Goal: Check status: Check status

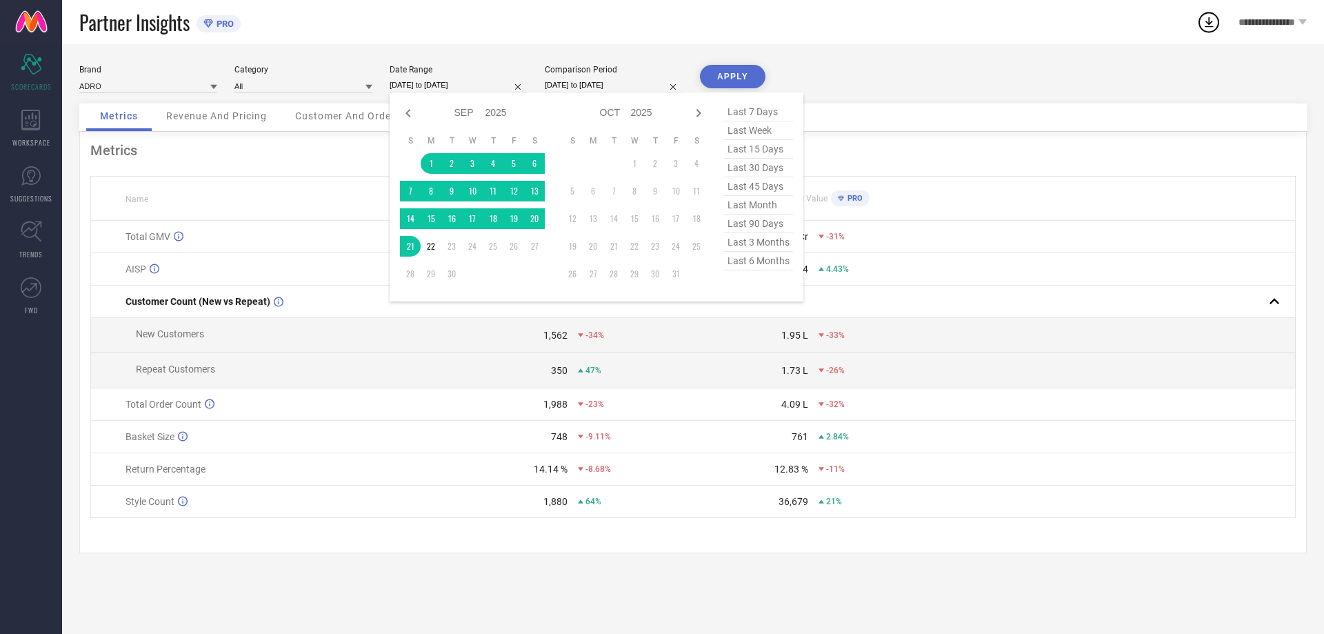
select select "8"
select select "2025"
select select "9"
select select "2025"
click at [431, 84] on input "[DATE] to [DATE]" at bounding box center [459, 85] width 138 height 14
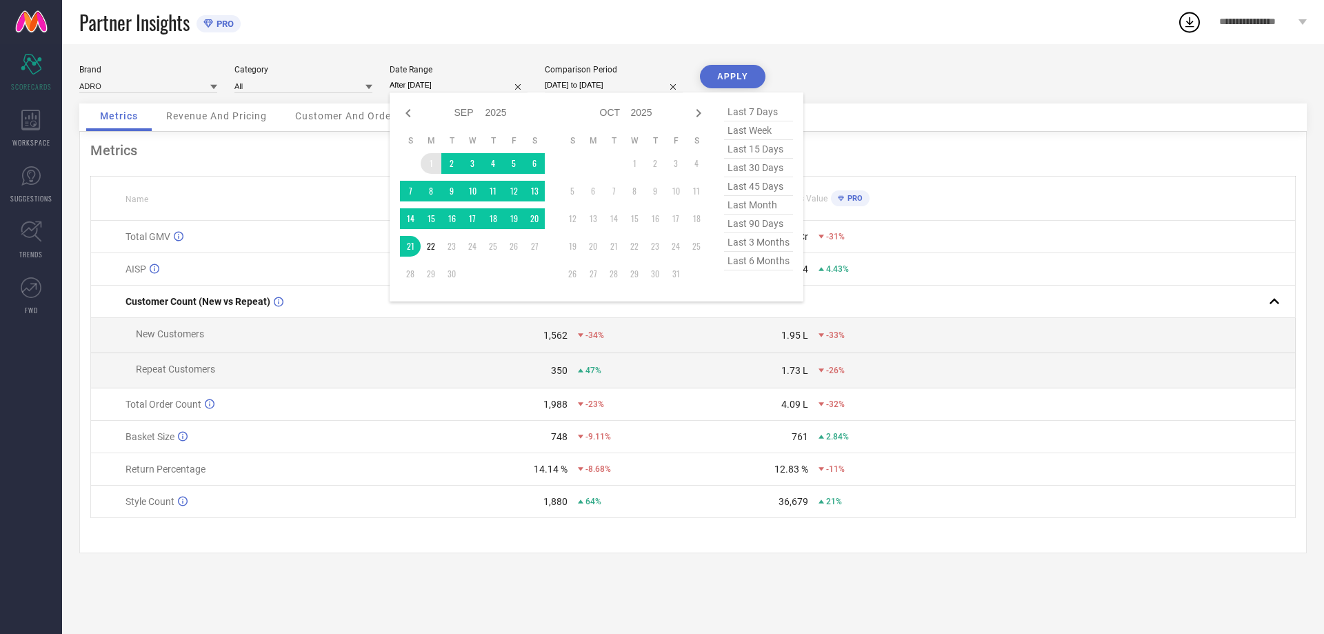
click at [431, 156] on td "1" at bounding box center [431, 163] width 21 height 21
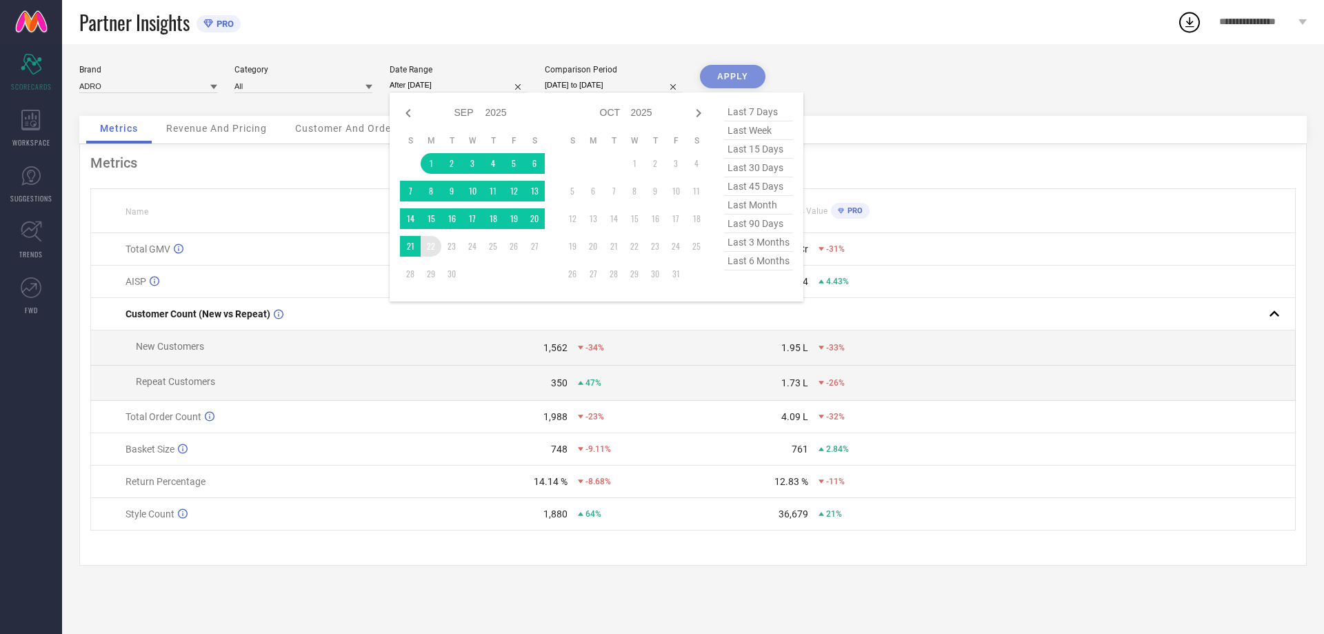
type input "[DATE] to [DATE]"
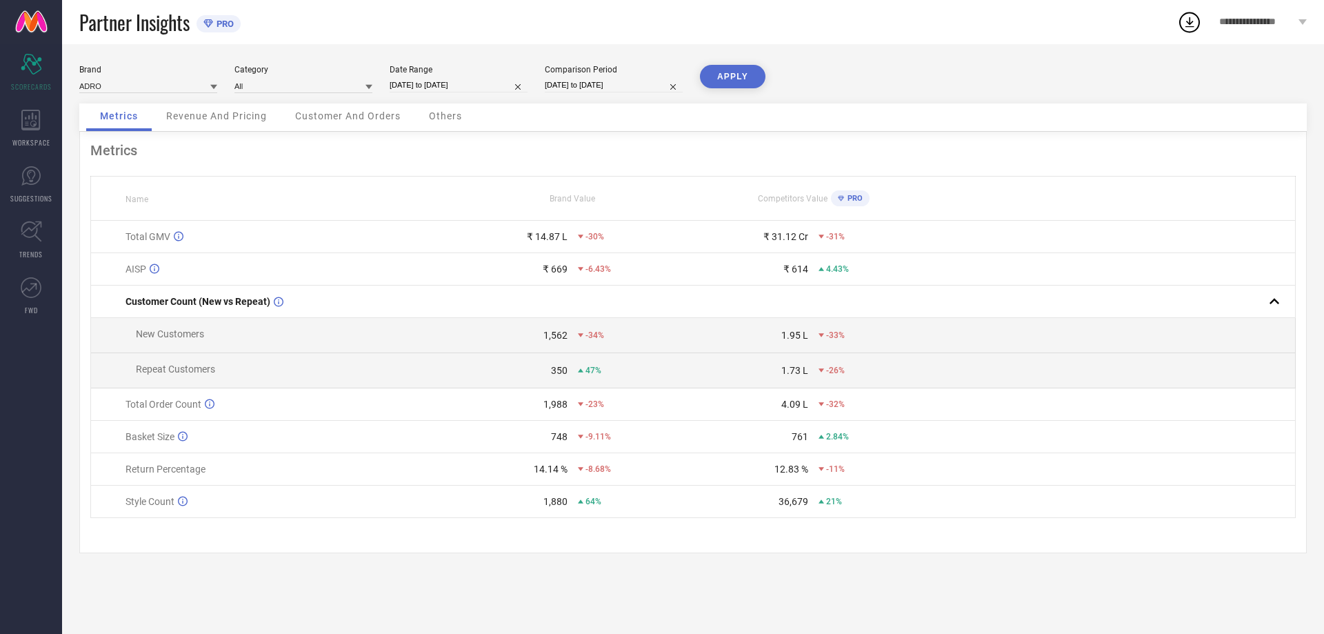
click at [734, 70] on button "APPLY" at bounding box center [732, 76] width 65 height 23
select select "8"
select select "2025"
select select "9"
select select "2025"
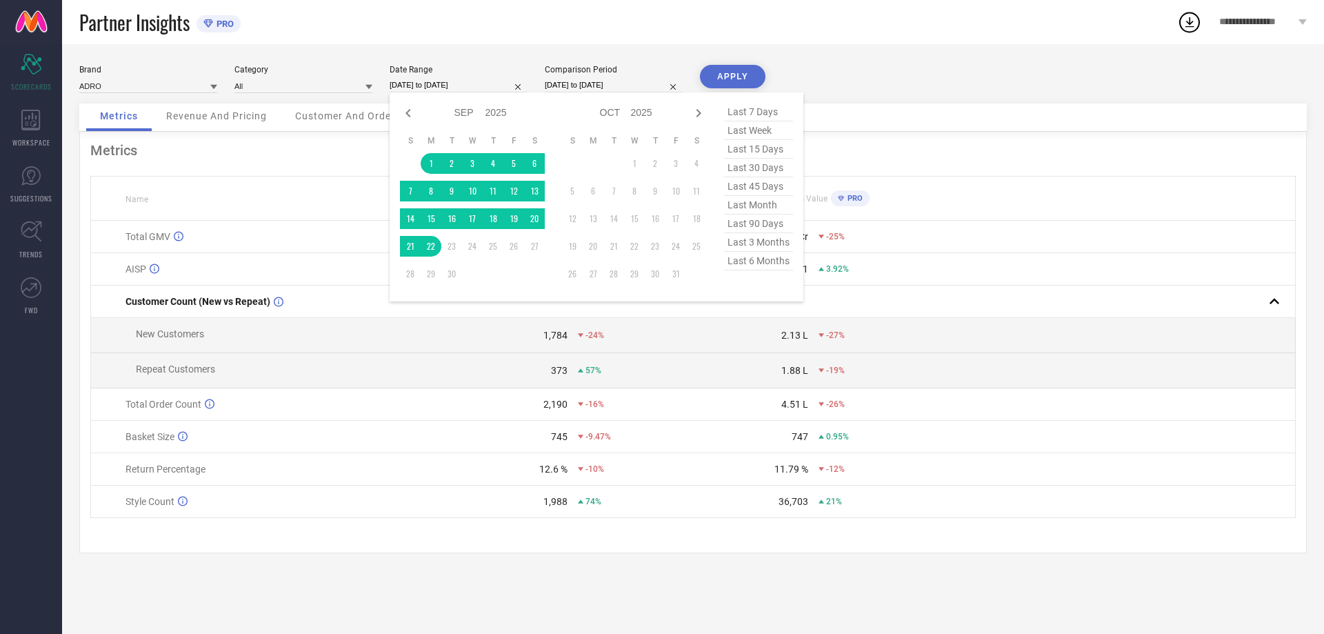
click at [456, 81] on input "[DATE] to [DATE]" at bounding box center [459, 85] width 138 height 14
click at [433, 241] on td "22" at bounding box center [431, 246] width 21 height 21
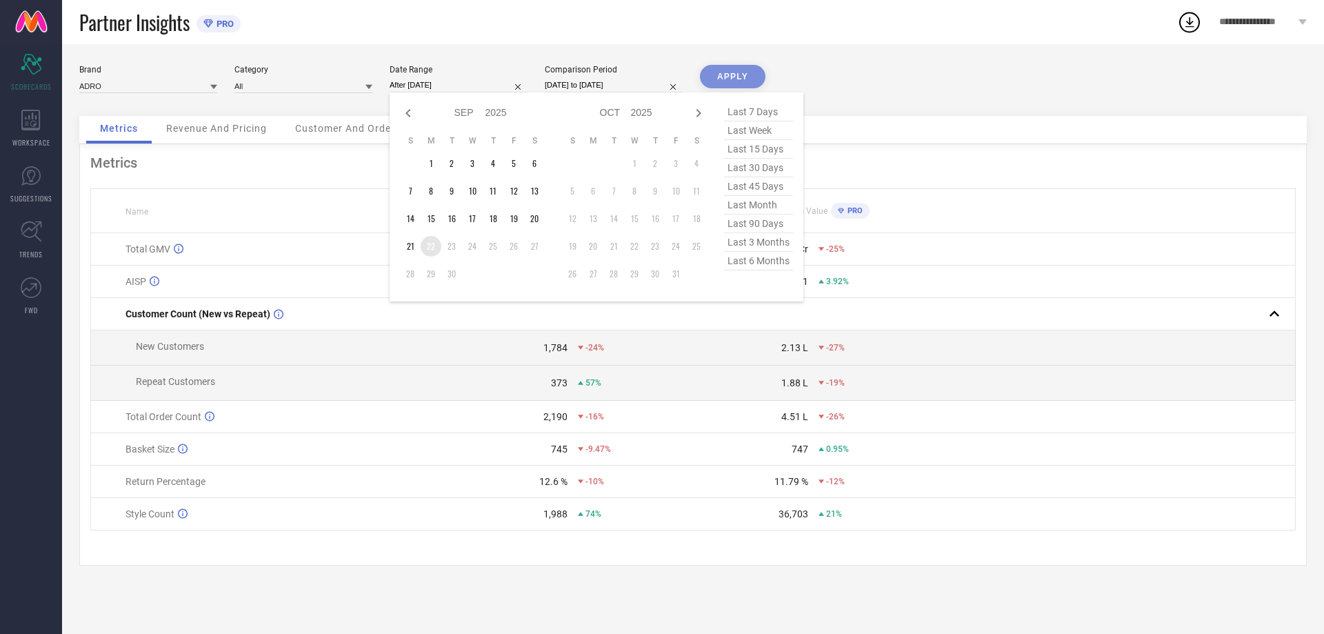
type input "[DATE] to [DATE]"
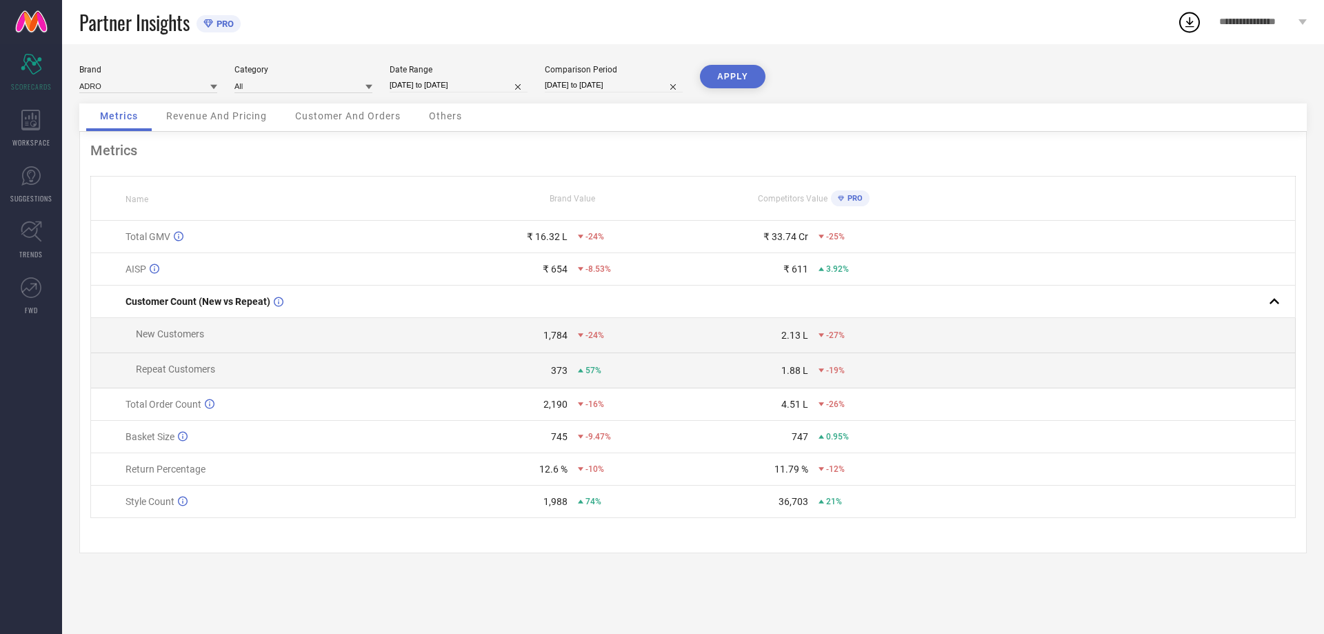
click at [734, 83] on button "APPLY" at bounding box center [732, 76] width 65 height 23
click at [431, 83] on input "[DATE] to [DATE]" at bounding box center [459, 85] width 138 height 14
select select "8"
select select "2025"
select select "9"
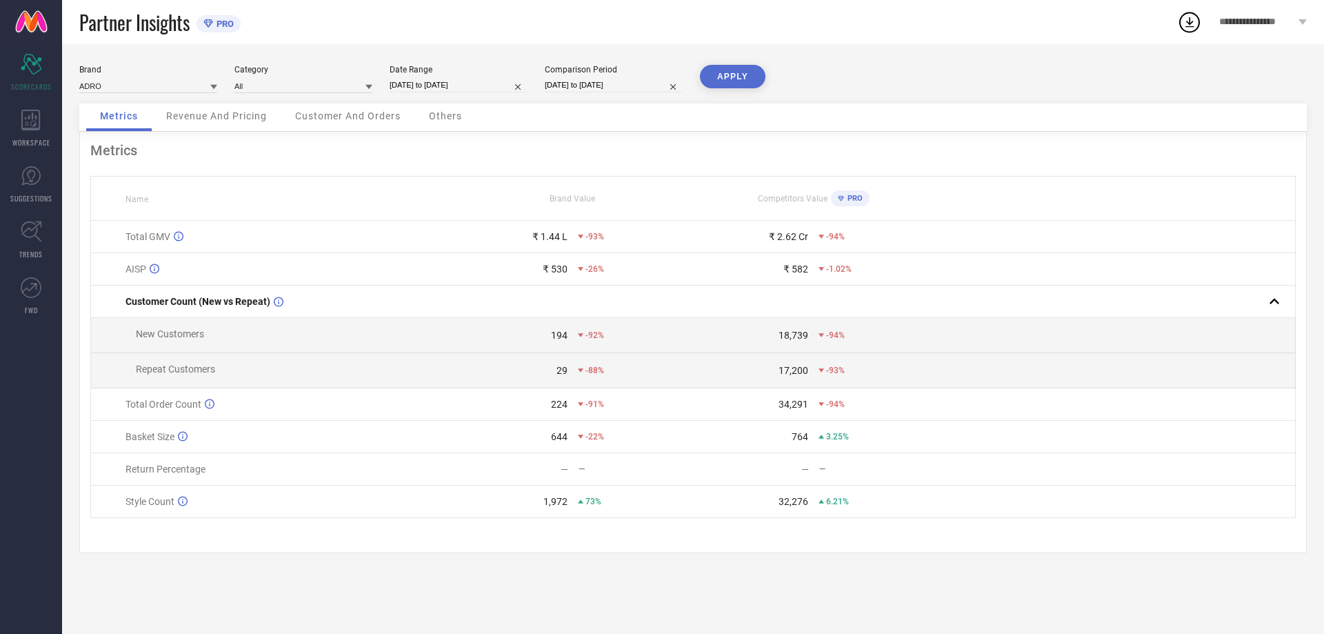
select select "2025"
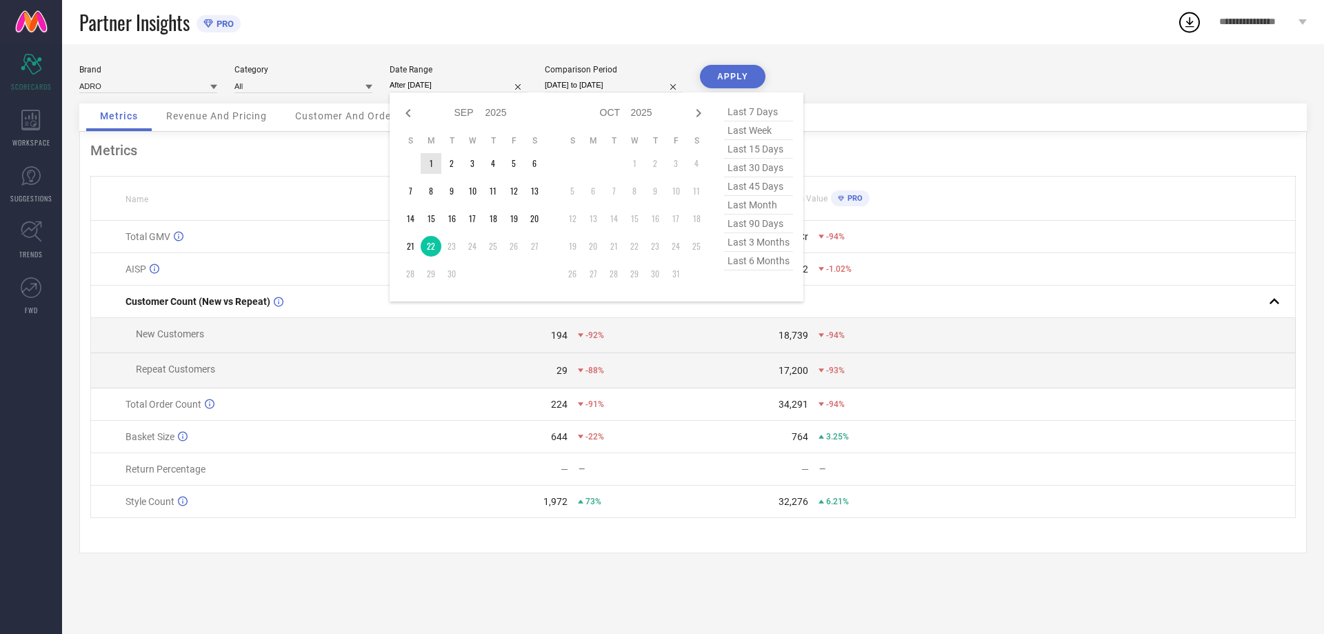
click at [421, 161] on td "1" at bounding box center [431, 163] width 21 height 21
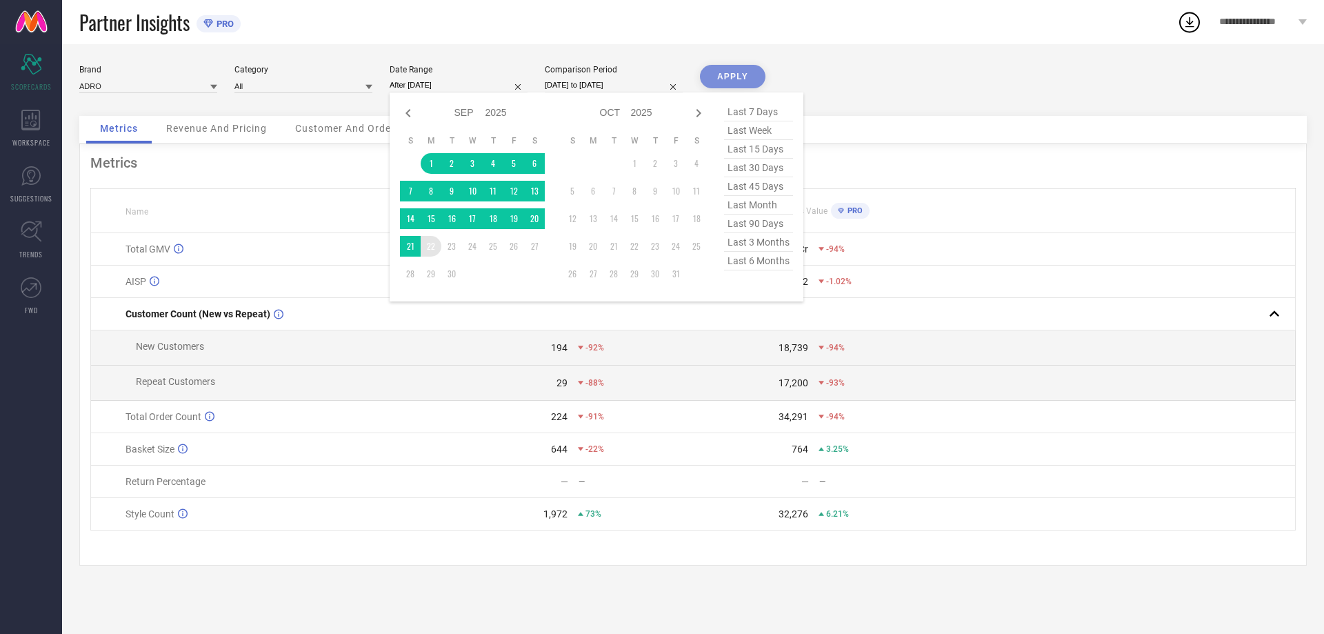
type input "[DATE] to [DATE]"
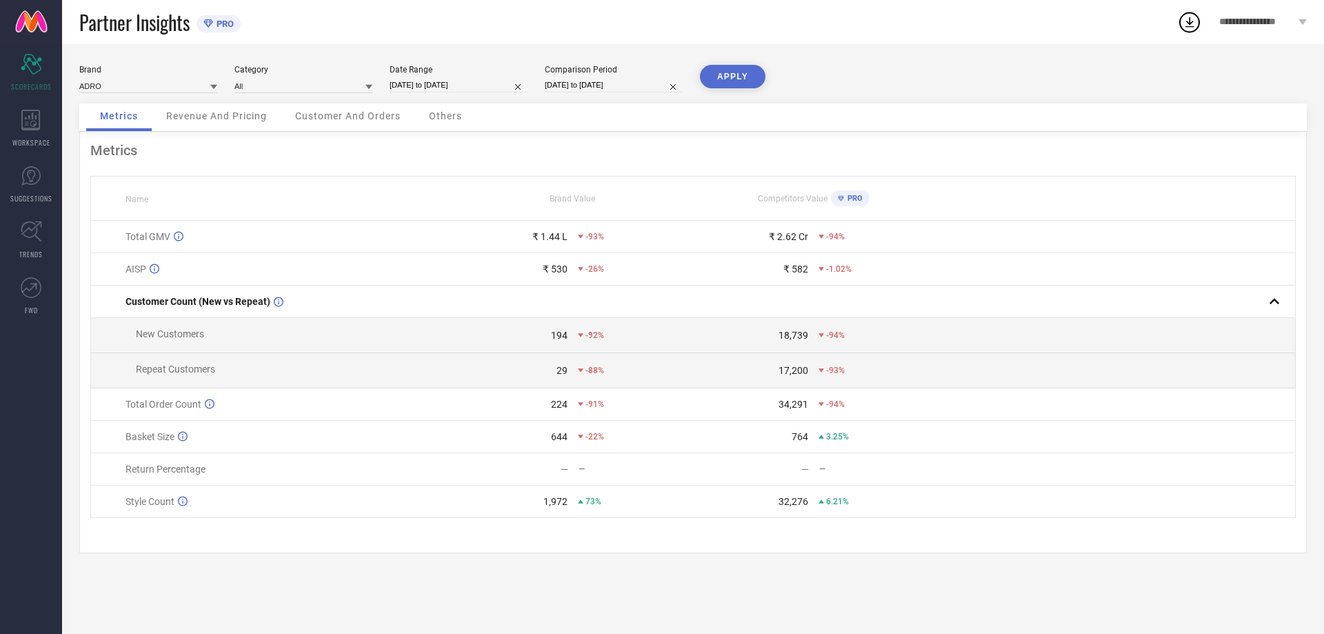
click at [734, 66] on button "APPLY" at bounding box center [732, 76] width 65 height 23
